Goal: Go to known website: Access a specific website the user already knows

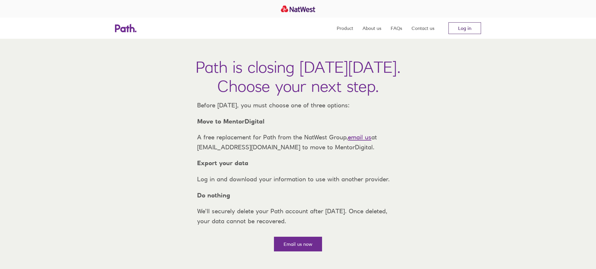
click at [471, 30] on link "Log in" at bounding box center [465, 28] width 33 height 12
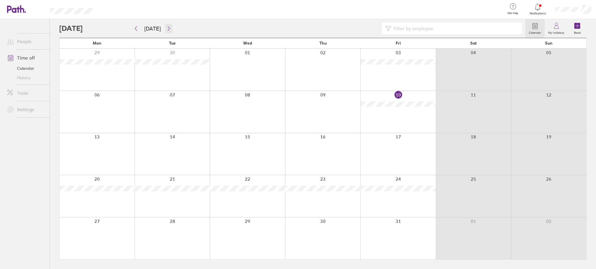
click at [165, 32] on button "button" at bounding box center [168, 29] width 7 height 10
